Goal: Check status

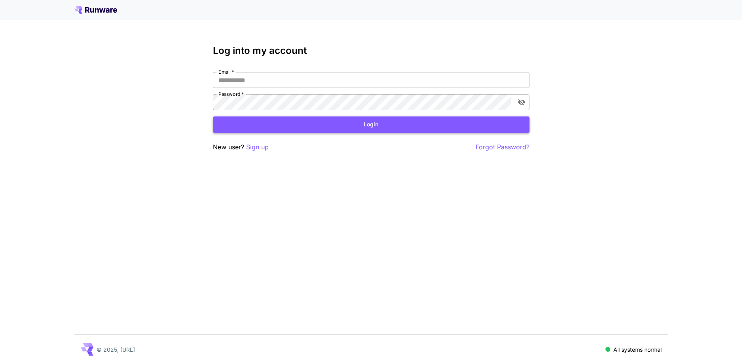
type input "**********"
click at [395, 122] on button "Login" at bounding box center [371, 124] width 317 height 16
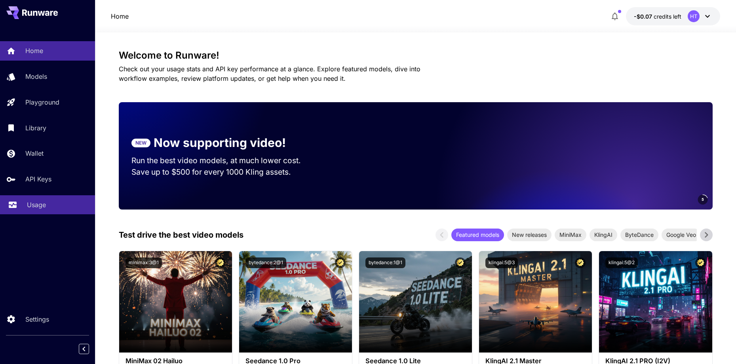
click at [47, 207] on div "Usage" at bounding box center [58, 204] width 62 height 9
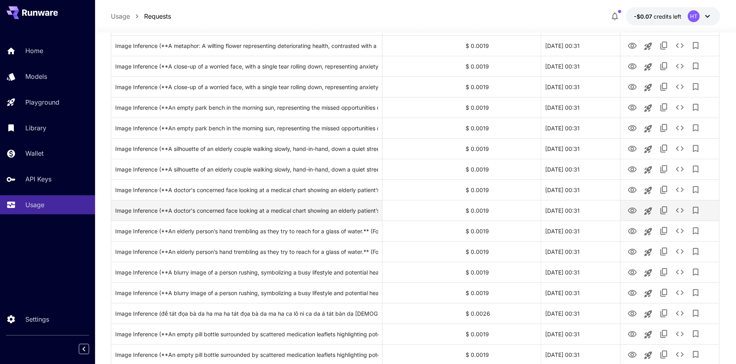
scroll to position [866, 0]
